Goal: Obtain resource: Download file/media

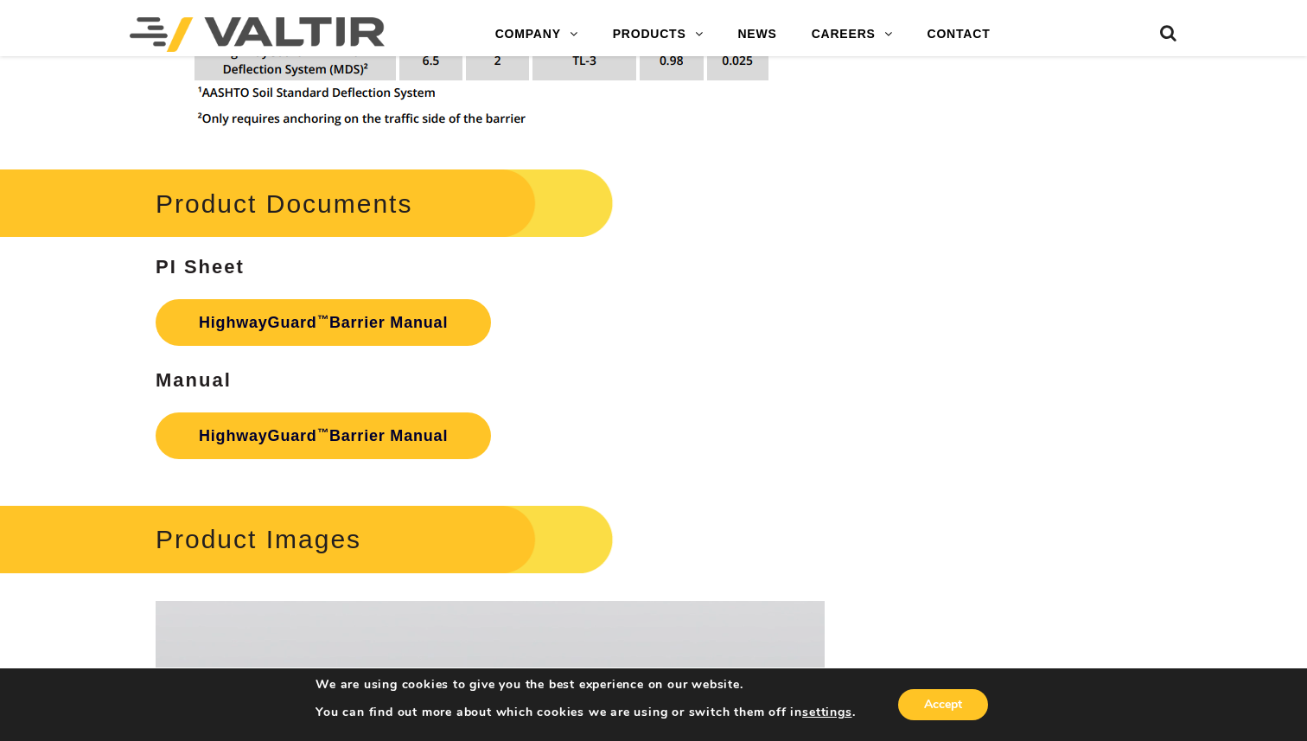
scroll to position [2359, 0]
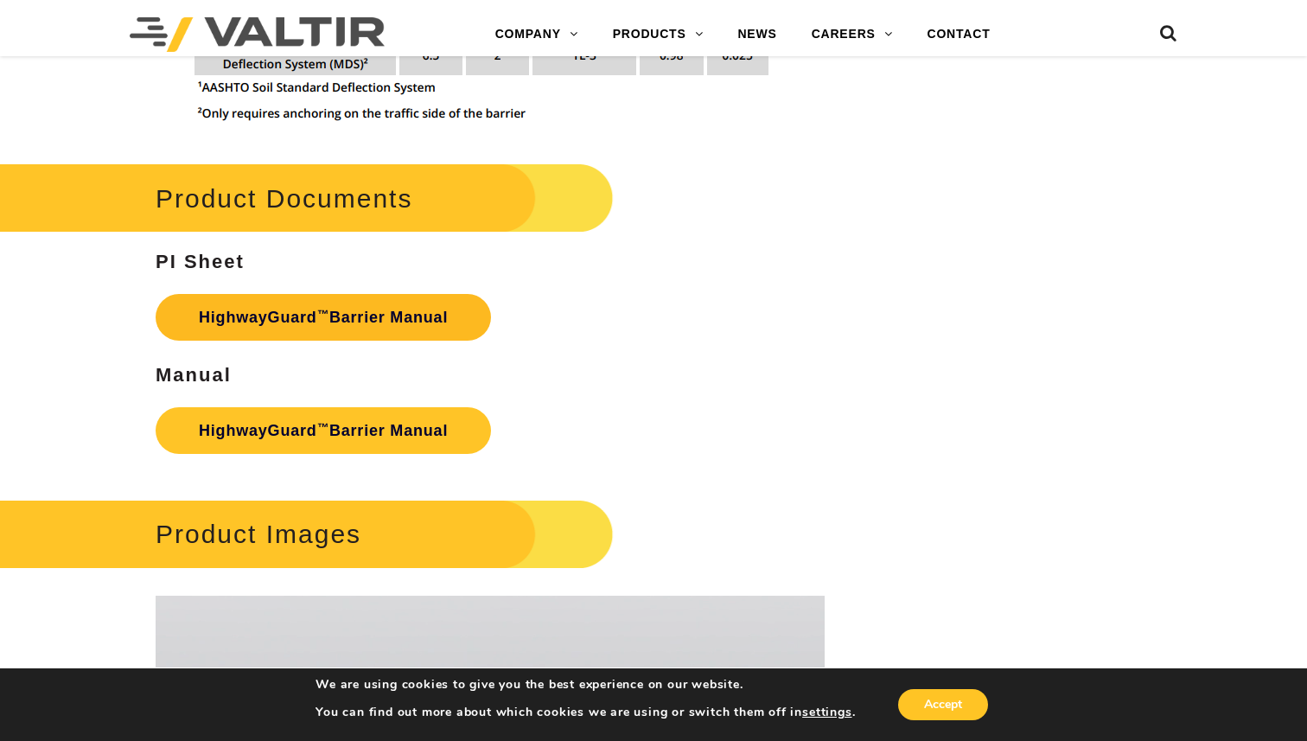
click at [364, 296] on link "HighwayGuard ™ Barrier Manual" at bounding box center [324, 317] width 336 height 47
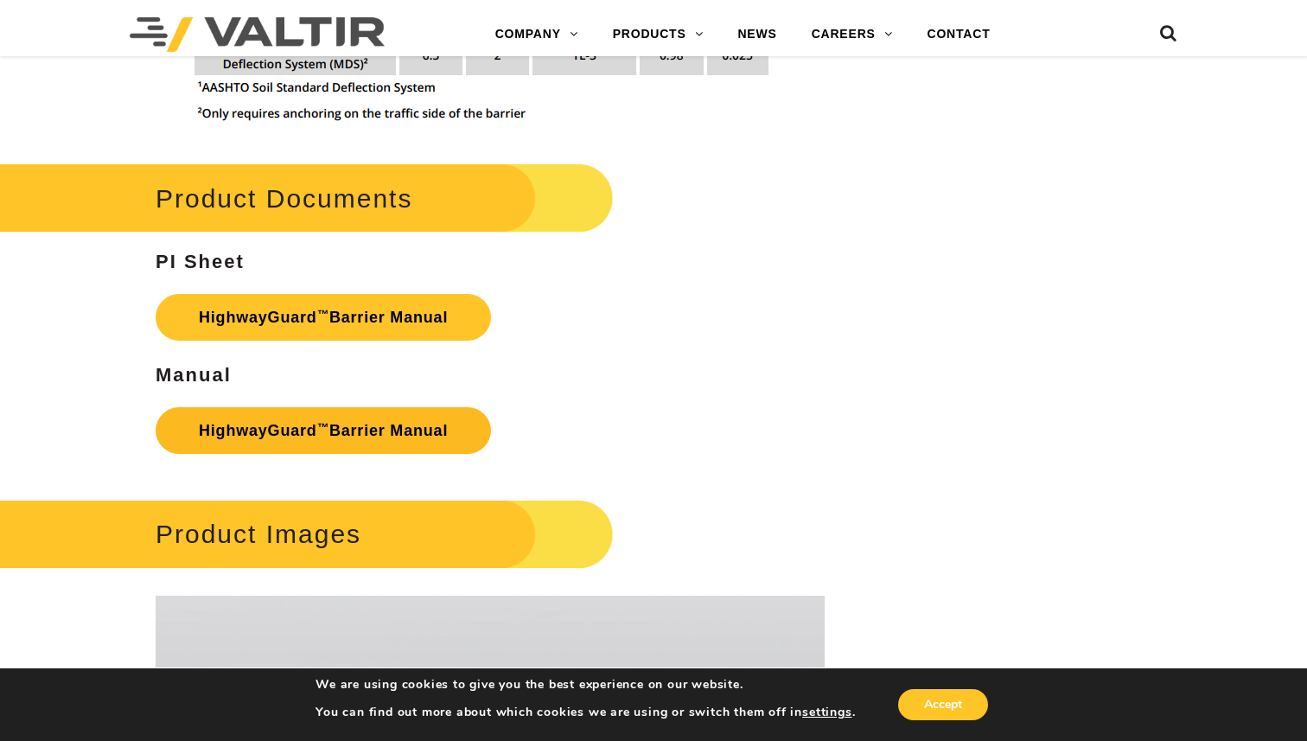
click at [330, 415] on link "HighwayGuard ™ Barrier Manual" at bounding box center [324, 430] width 336 height 47
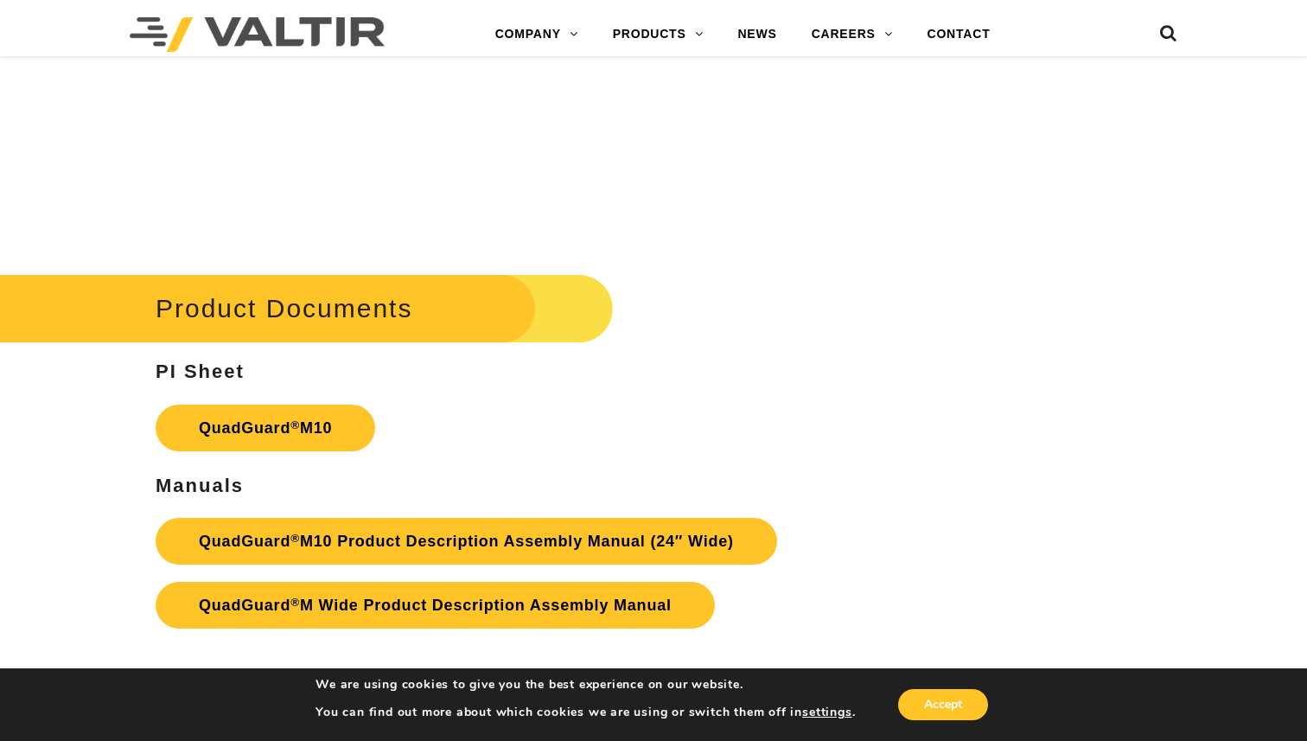
scroll to position [5283, 0]
